Goal: Use online tool/utility

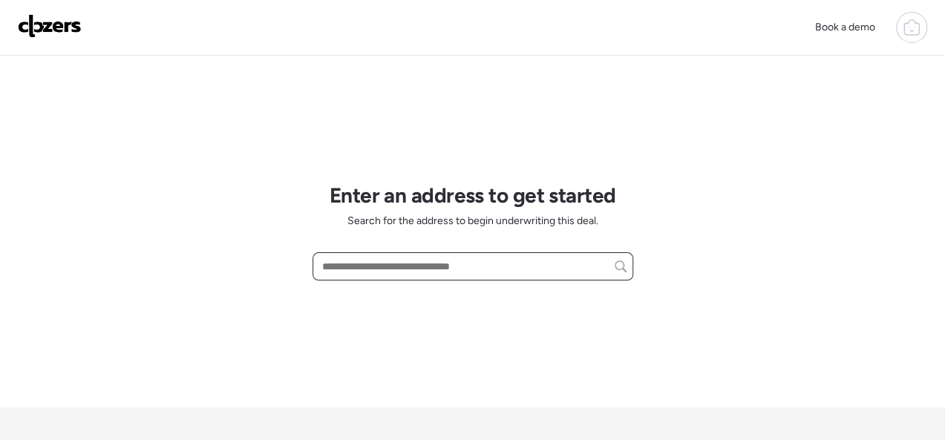
click at [372, 263] on input "text" at bounding box center [472, 266] width 307 height 21
paste input "**********"
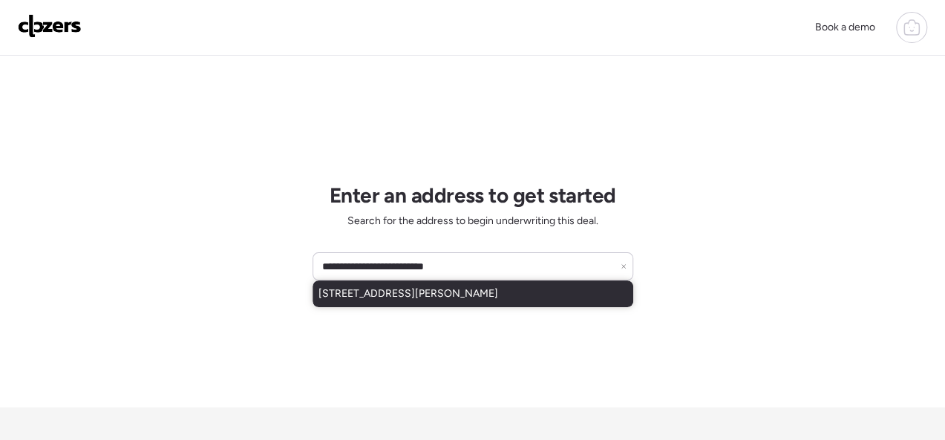
click at [373, 293] on span "[STREET_ADDRESS][PERSON_NAME]" at bounding box center [408, 293] width 180 height 15
type input "**********"
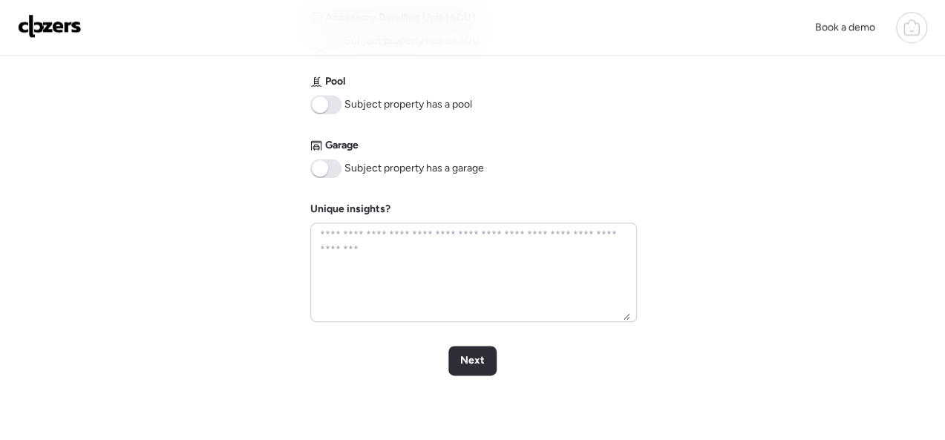
scroll to position [668, 0]
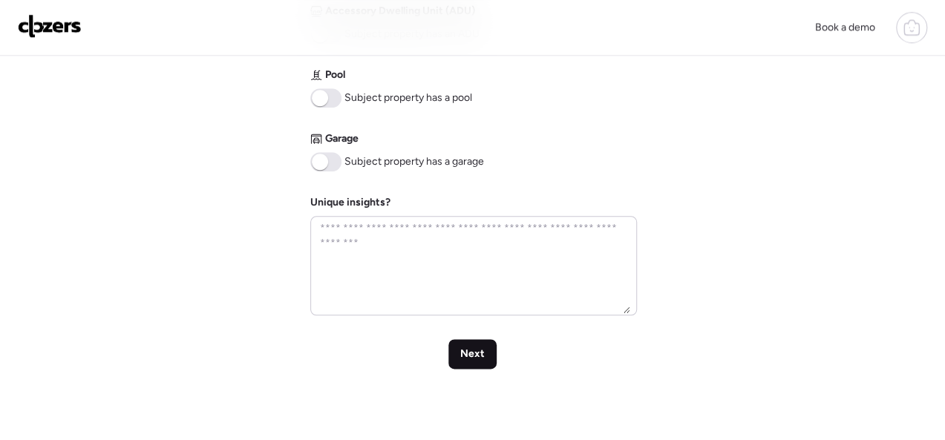
click at [461, 355] on span "Next" at bounding box center [472, 353] width 24 height 15
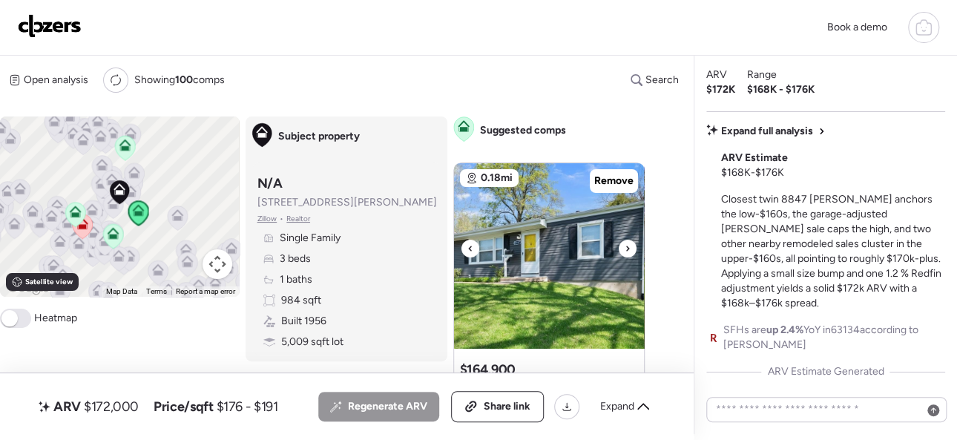
click at [625, 244] on icon at bounding box center [628, 249] width 6 height 18
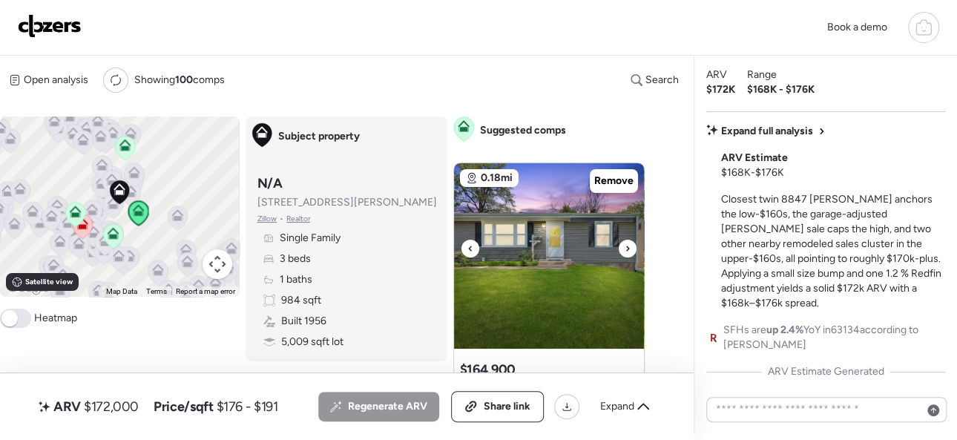
click at [625, 244] on icon at bounding box center [628, 249] width 6 height 18
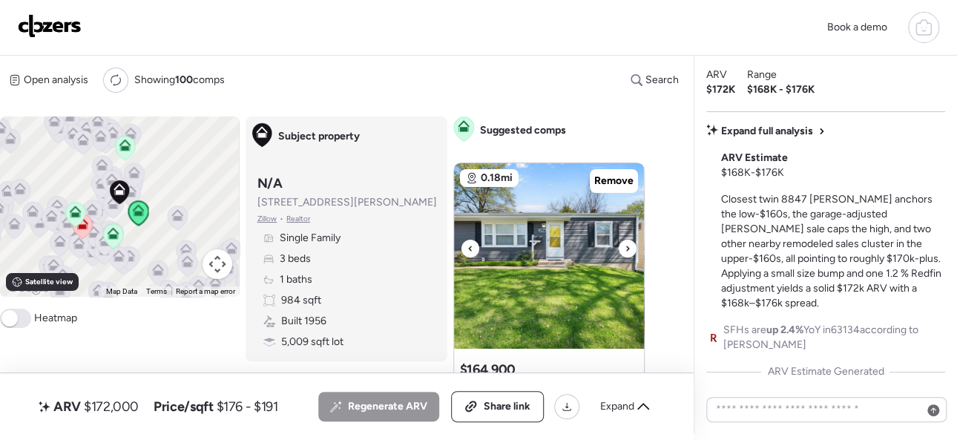
click at [625, 244] on icon at bounding box center [628, 249] width 6 height 18
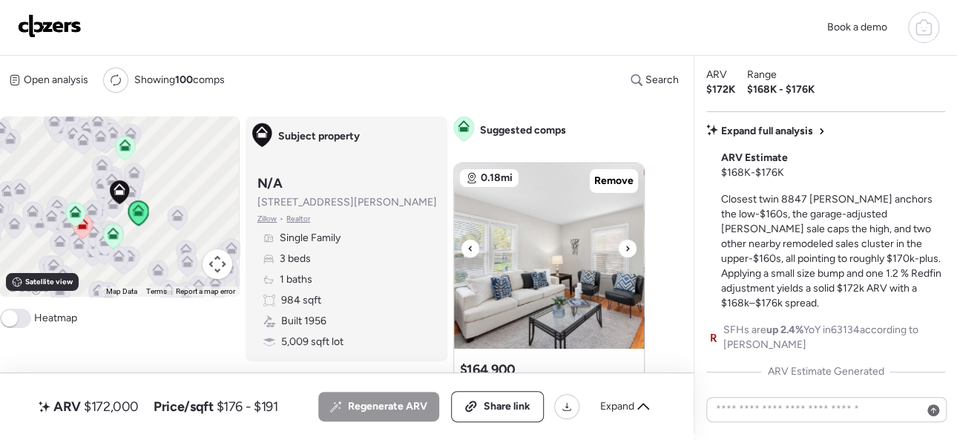
click at [625, 244] on icon at bounding box center [628, 249] width 6 height 18
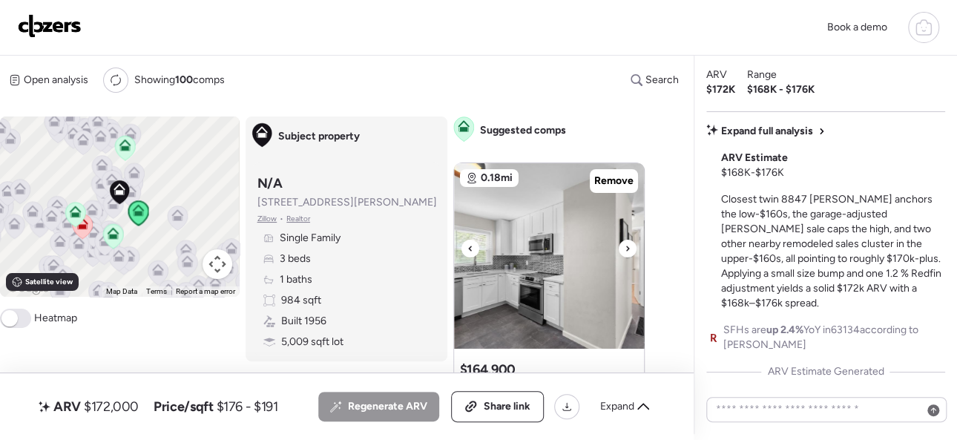
click at [625, 244] on icon at bounding box center [628, 249] width 6 height 18
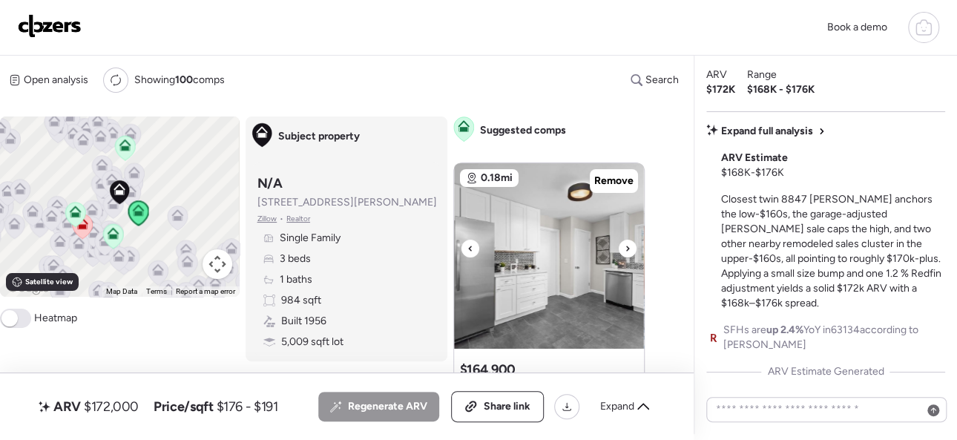
click at [625, 244] on icon at bounding box center [628, 249] width 6 height 18
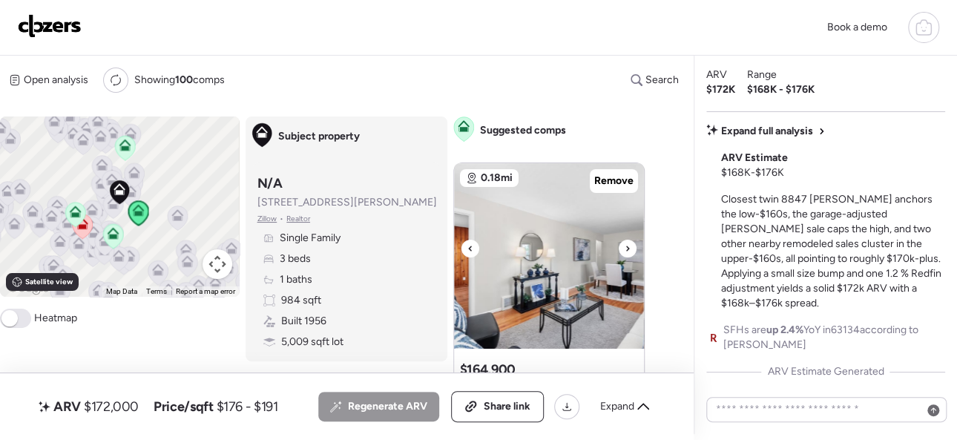
click at [625, 244] on icon at bounding box center [628, 249] width 6 height 18
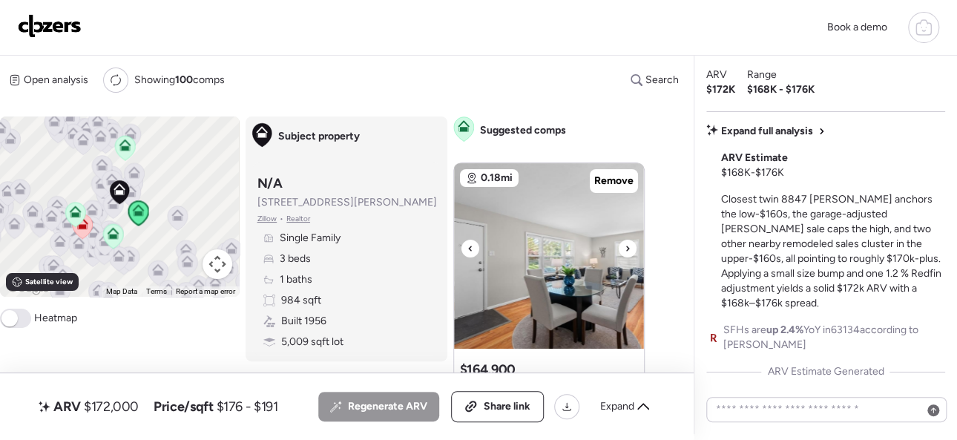
click at [625, 244] on icon at bounding box center [628, 249] width 6 height 18
